Goal: Task Accomplishment & Management: Use online tool/utility

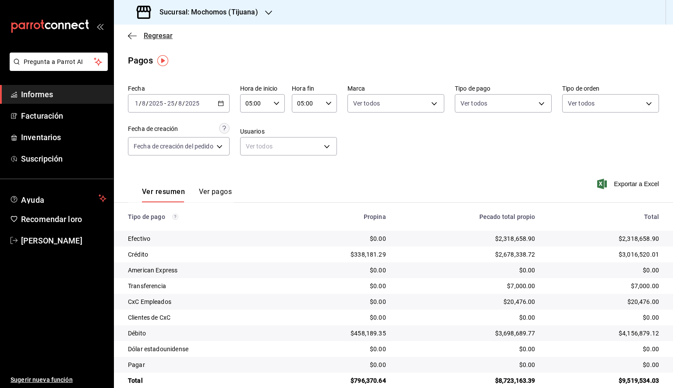
click at [131, 36] on icon "button" at bounding box center [132, 36] width 9 height 8
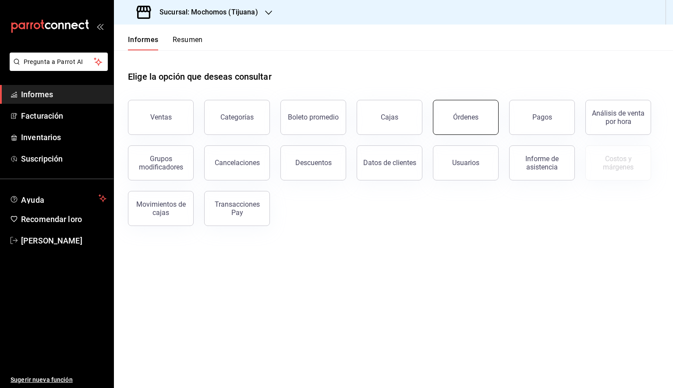
click at [479, 124] on button "Órdenes" at bounding box center [466, 117] width 66 height 35
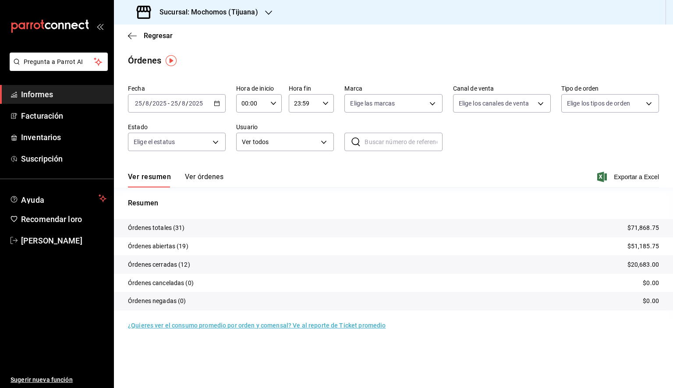
click at [219, 106] on \(Stroke\) "button" at bounding box center [216, 103] width 5 height 5
click at [151, 227] on font "Rango de fechas" at bounding box center [158, 228] width 46 height 7
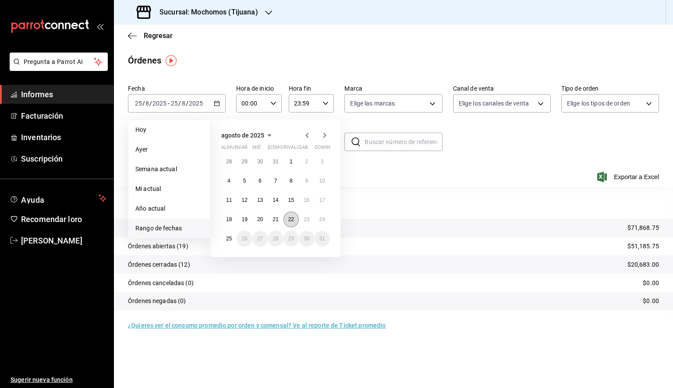
click at [294, 220] on button "22" at bounding box center [291, 220] width 15 height 16
click at [230, 241] on font "25" at bounding box center [229, 239] width 6 height 6
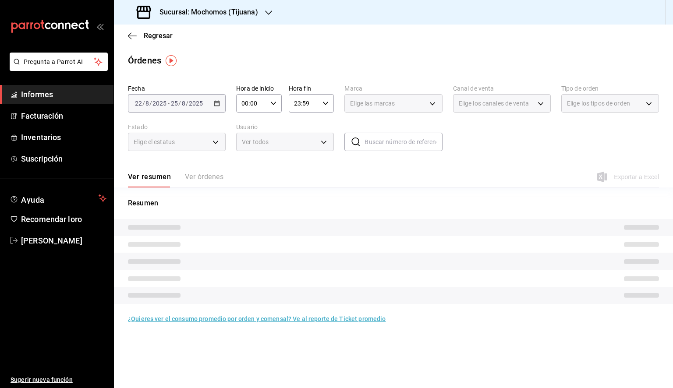
click at [262, 103] on input "00:00" at bounding box center [251, 104] width 31 height 18
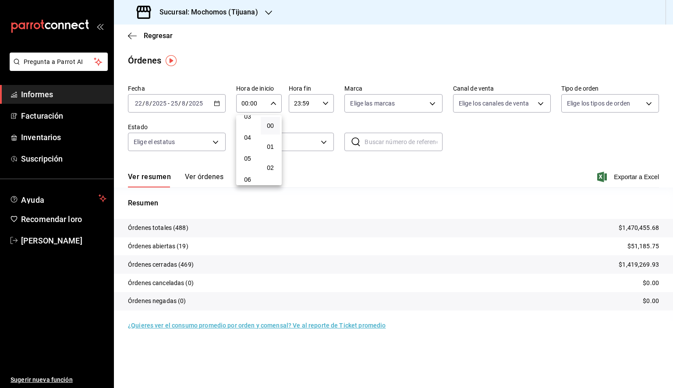
scroll to position [88, 0]
click at [245, 147] on font "05" at bounding box center [247, 143] width 7 height 7
type input "05:00"
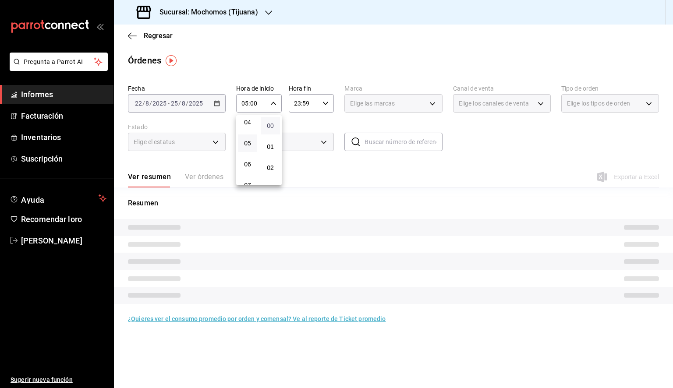
click at [270, 125] on font "00" at bounding box center [270, 125] width 7 height 7
click at [321, 105] on div at bounding box center [336, 194] width 673 height 388
click at [328, 103] on icon "button" at bounding box center [326, 103] width 6 height 6
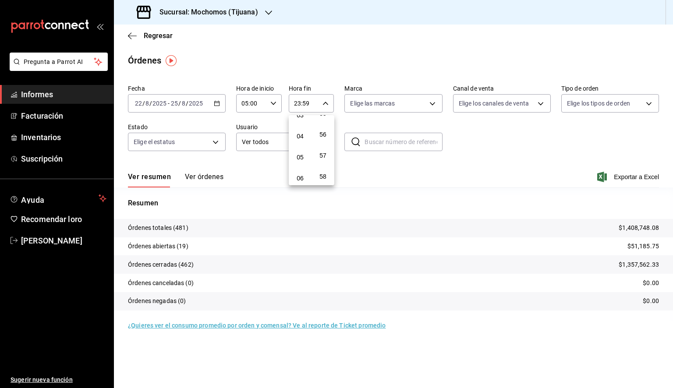
scroll to position [88, 0]
click at [300, 140] on button "05" at bounding box center [300, 144] width 19 height 18
click at [326, 124] on font "00" at bounding box center [322, 125] width 7 height 7
type input "05:00"
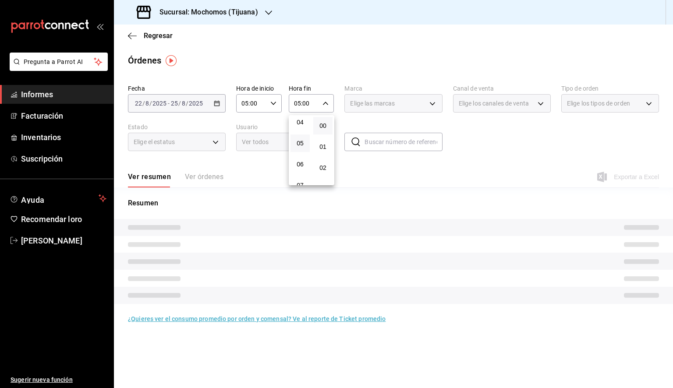
click at [388, 106] on div at bounding box center [336, 194] width 673 height 388
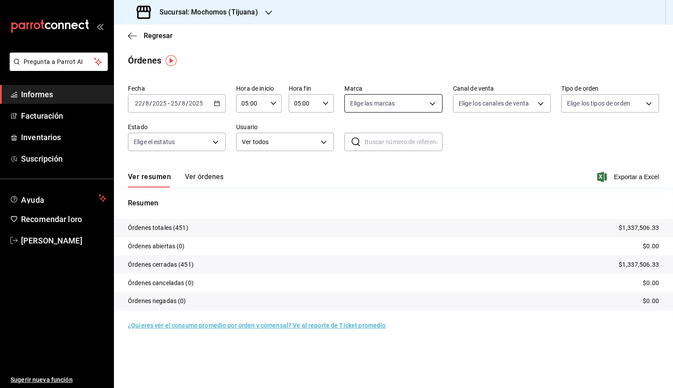
click at [387, 107] on body "Pregunta a Parrot AI Informes Facturación Inventarios Suscripción Ayuda Recomen…" at bounding box center [336, 194] width 673 height 388
click at [384, 138] on font "Ver todos" at bounding box center [382, 137] width 27 height 7
type input "c300ab0f-4e96-434a-ab79-9fec8b673c9f"
checkbox input "true"
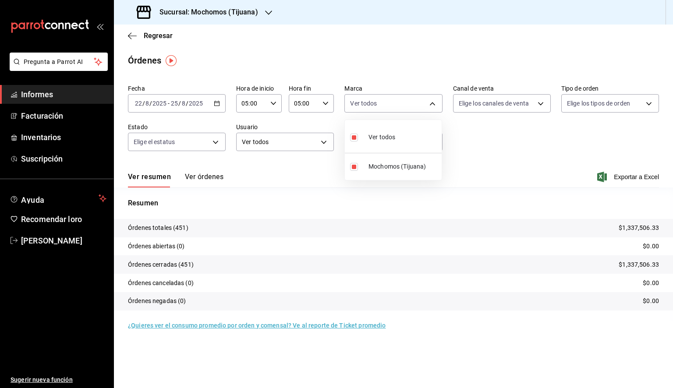
click at [625, 176] on div at bounding box center [336, 194] width 673 height 388
click at [621, 178] on font "Exportar a Excel" at bounding box center [636, 177] width 45 height 7
click at [134, 36] on icon "button" at bounding box center [132, 36] width 9 height 8
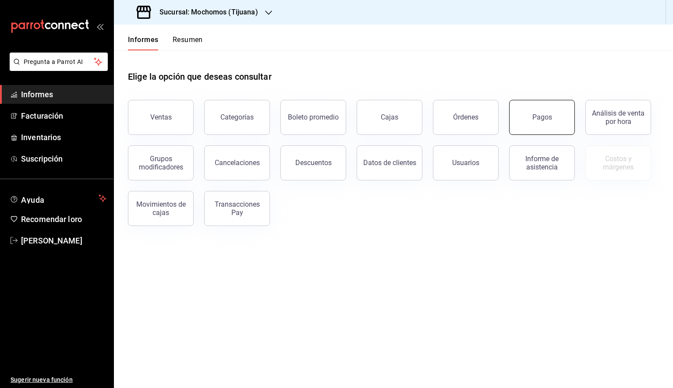
click at [531, 120] on button "Pagos" at bounding box center [542, 117] width 66 height 35
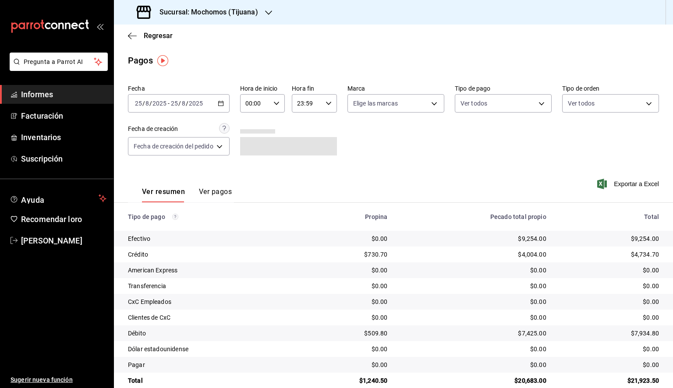
click at [222, 104] on icon "button" at bounding box center [221, 103] width 6 height 6
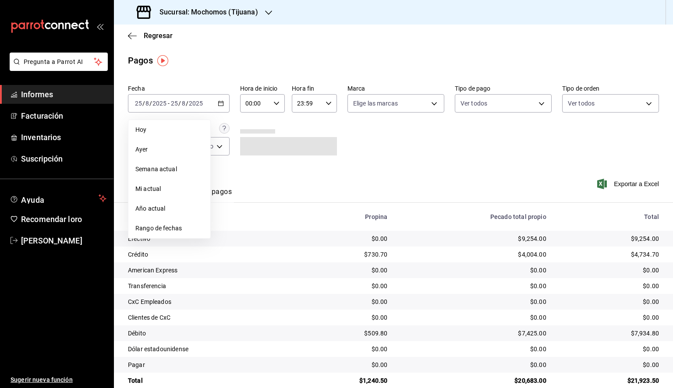
click at [174, 229] on font "Rango de fechas" at bounding box center [158, 228] width 46 height 7
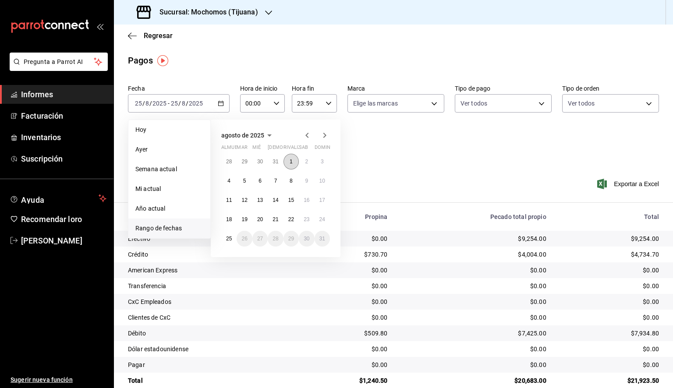
click at [293, 159] on button "1" at bounding box center [291, 162] width 15 height 16
click at [230, 237] on font "25" at bounding box center [229, 239] width 6 height 6
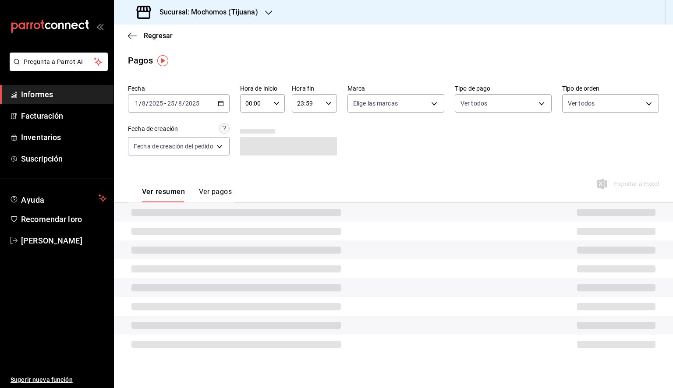
click at [272, 103] on div "00:00 Hora de inicio" at bounding box center [262, 103] width 45 height 18
click at [253, 149] on button "05" at bounding box center [252, 144] width 19 height 18
type input "05:00"
click at [323, 103] on div at bounding box center [336, 194] width 673 height 388
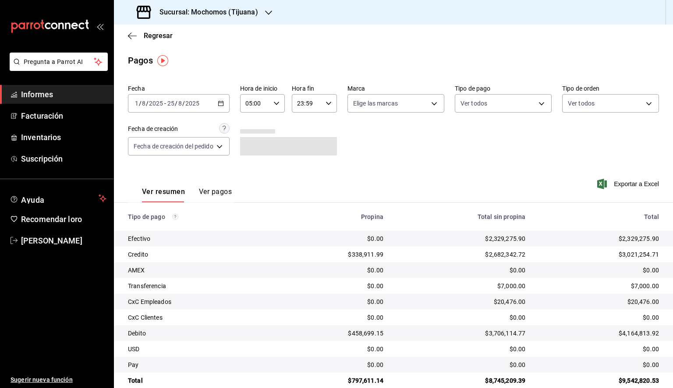
click at [324, 105] on div "23:59 Hora fin" at bounding box center [314, 103] width 45 height 18
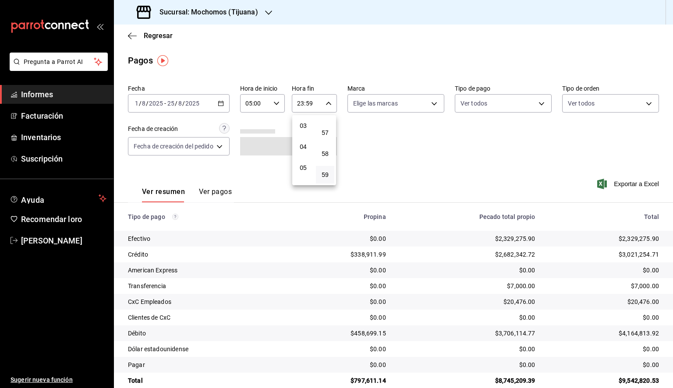
scroll to position [49, 0]
click at [304, 162] on font "04" at bounding box center [303, 161] width 7 height 7
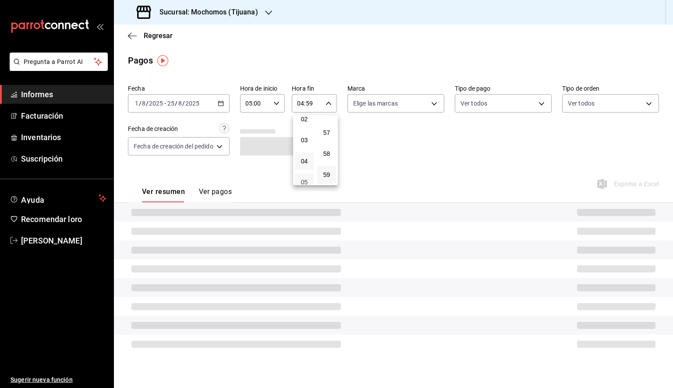
click at [303, 181] on font "05" at bounding box center [304, 182] width 7 height 7
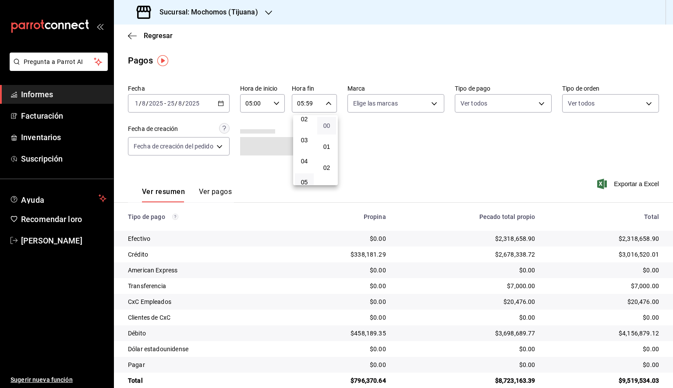
click at [325, 129] on font "00" at bounding box center [326, 125] width 7 height 7
type input "05:00"
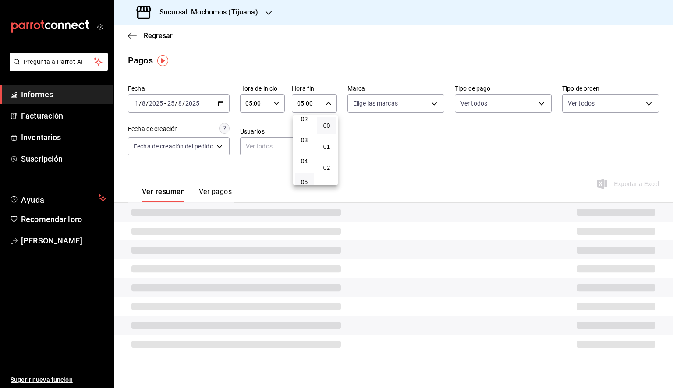
click at [402, 106] on div at bounding box center [336, 194] width 673 height 388
click at [403, 106] on body "Pregunta a Parrot AI Informes Facturación Inventarios Suscripción Ayuda Recomen…" at bounding box center [336, 194] width 673 height 388
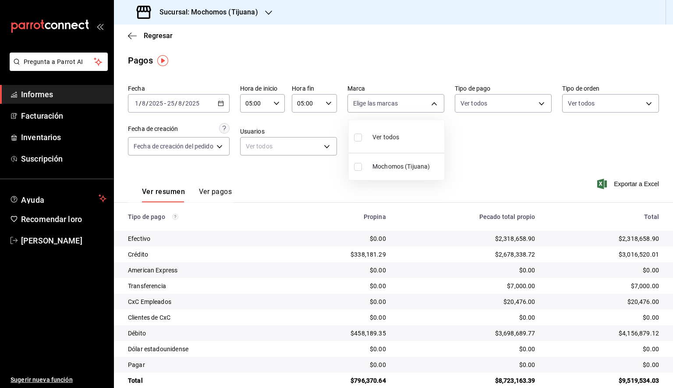
click at [387, 142] on span "Ver todos" at bounding box center [385, 137] width 27 height 9
type input "c300ab0f-4e96-434a-ab79-9fec8b673c9f"
checkbox input "true"
click at [524, 143] on div at bounding box center [336, 194] width 673 height 388
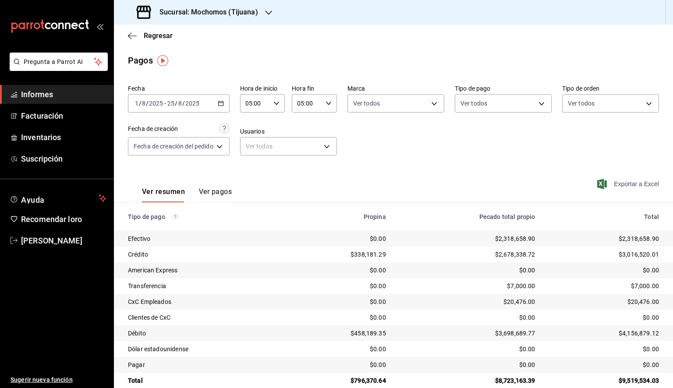
click at [624, 185] on font "Exportar a Excel" at bounding box center [636, 184] width 45 height 7
click at [133, 38] on icon "button" at bounding box center [132, 36] width 9 height 8
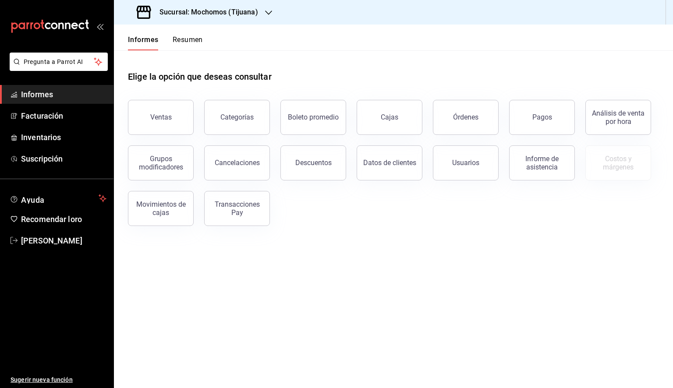
click at [310, 165] on font "Descuentos" at bounding box center [313, 163] width 36 height 8
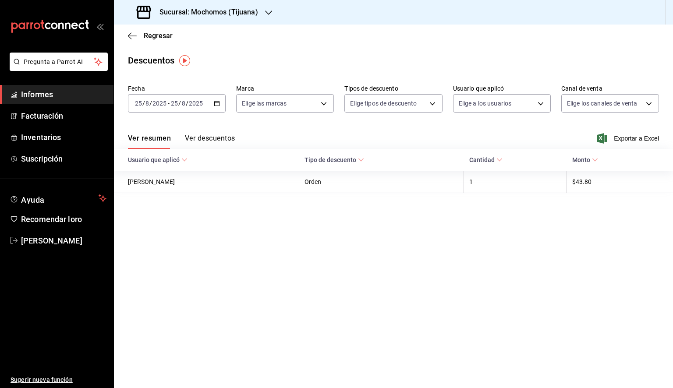
click at [217, 104] on icon "button" at bounding box center [217, 103] width 6 height 6
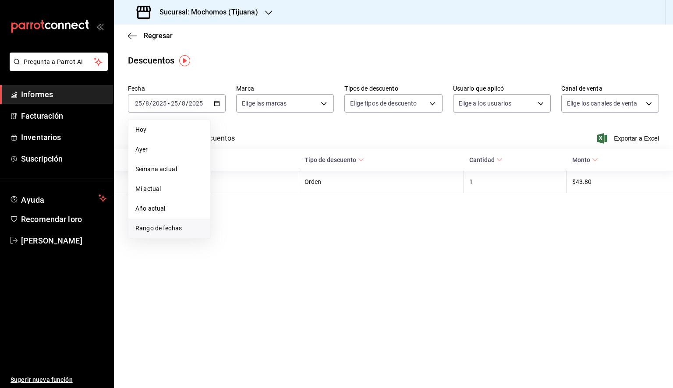
click at [168, 229] on font "Rango de fechas" at bounding box center [158, 228] width 46 height 7
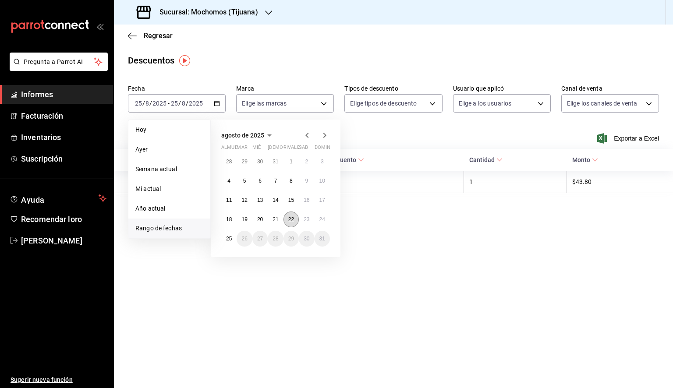
click at [284, 218] on button "22" at bounding box center [291, 220] width 15 height 16
click at [223, 240] on button "25" at bounding box center [228, 239] width 15 height 16
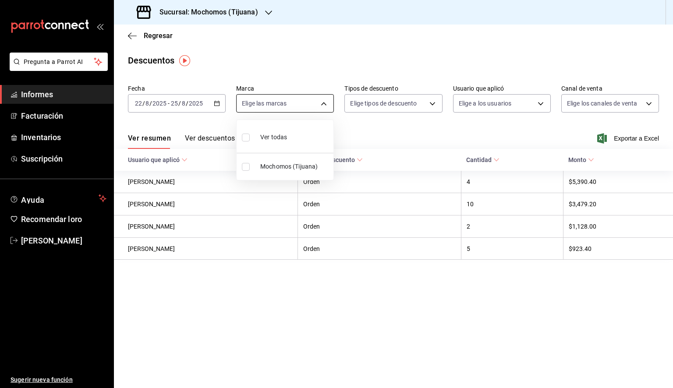
click at [326, 106] on body "Pregunta a Parrot AI Informes Facturación Inventarios Suscripción Ayuda Recomen…" at bounding box center [336, 194] width 673 height 388
click at [298, 137] on li "Ver todos" at bounding box center [285, 137] width 97 height 26
type input "c300ab0f-4e96-434a-ab79-9fec8b673c9f"
checkbox input "true"
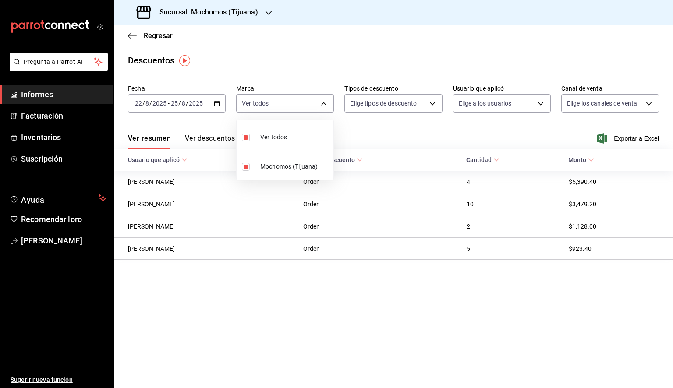
click at [389, 110] on div at bounding box center [336, 194] width 673 height 388
click at [617, 136] on font "Exportar a Excel" at bounding box center [636, 138] width 45 height 7
